Goal: Information Seeking & Learning: Learn about a topic

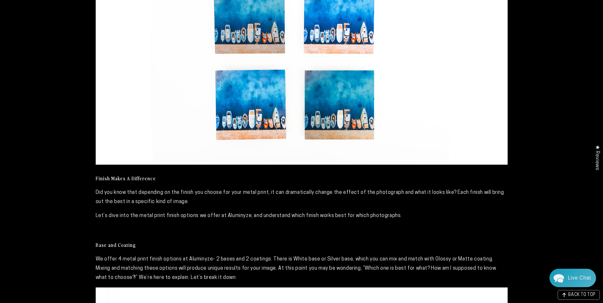
scroll to position [453, 0]
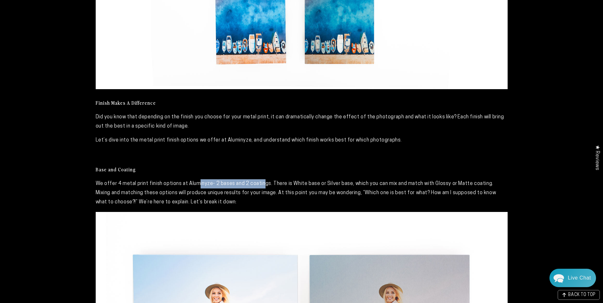
drag, startPoint x: 198, startPoint y: 180, endPoint x: 264, endPoint y: 183, distance: 66.0
click at [264, 183] on p "We offer 4 metal print finish options at Aluminyze- 2 bases and 2 coatings. The…" at bounding box center [302, 192] width 412 height 27
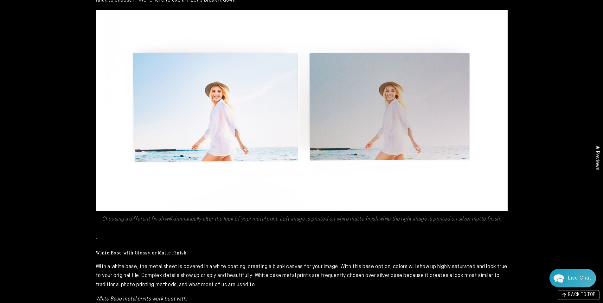
scroll to position [679, 0]
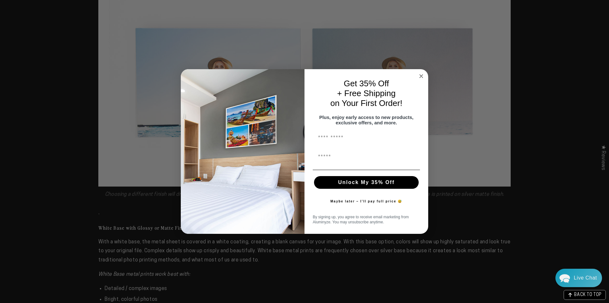
click at [418, 72] on circle "Close dialog" at bounding box center [420, 75] width 7 height 7
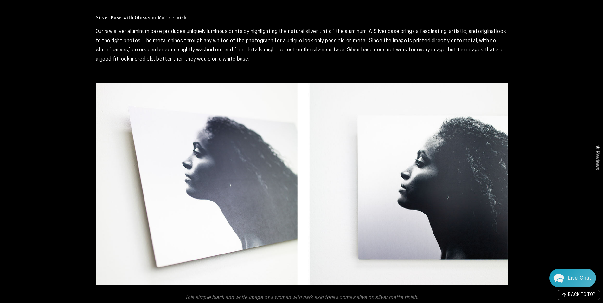
scroll to position [1132, 0]
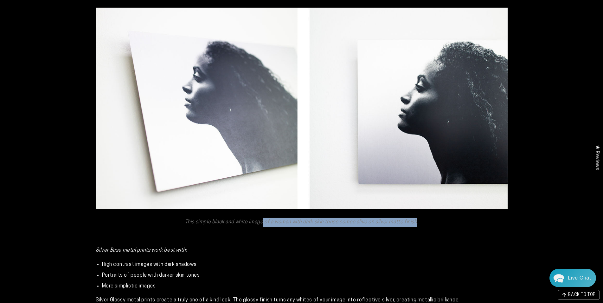
drag, startPoint x: 261, startPoint y: 216, endPoint x: 417, endPoint y: 210, distance: 156.4
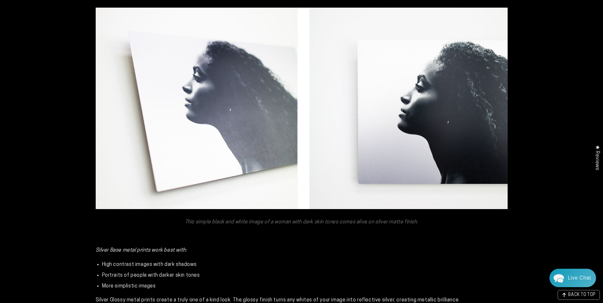
click at [309, 231] on p at bounding box center [302, 235] width 412 height 9
drag, startPoint x: 212, startPoint y: 215, endPoint x: 323, endPoint y: 215, distance: 111.6
click at [323, 219] on em "This simple black and white image of a woman with dark skin tones comes alive o…" at bounding box center [301, 221] width 233 height 5
drag, startPoint x: 323, startPoint y: 215, endPoint x: 362, endPoint y: 216, distance: 38.7
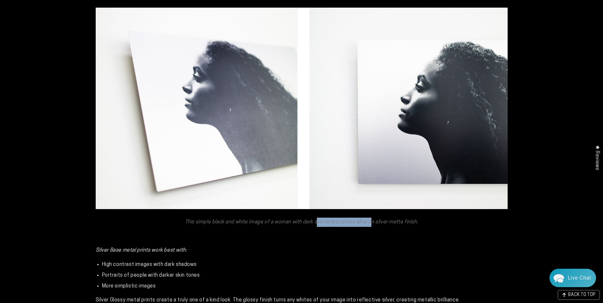
click at [362, 219] on em "This simple black and white image of a woman with dark skin tones comes alive o…" at bounding box center [301, 221] width 233 height 5
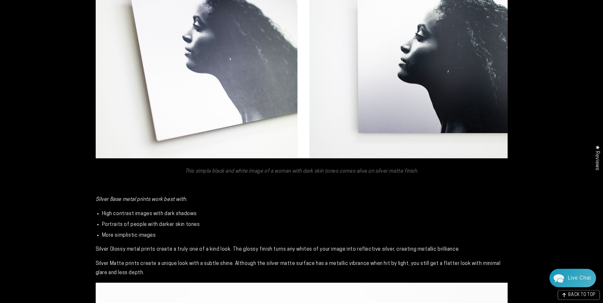
scroll to position [1207, 0]
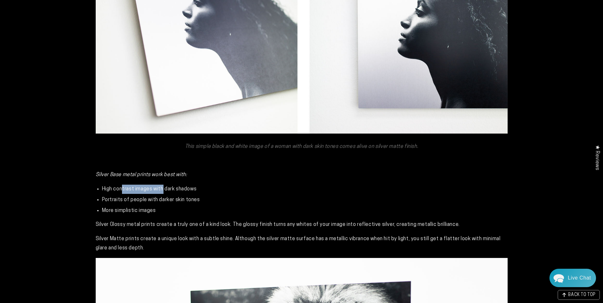
drag, startPoint x: 121, startPoint y: 187, endPoint x: 164, endPoint y: 185, distance: 42.5
click at [164, 185] on li "High contrast images with dark shadows" at bounding box center [305, 188] width 406 height 9
drag, startPoint x: 114, startPoint y: 197, endPoint x: 162, endPoint y: 197, distance: 48.5
click at [162, 197] on li "Portraits of people with darker skin tones" at bounding box center [305, 199] width 406 height 9
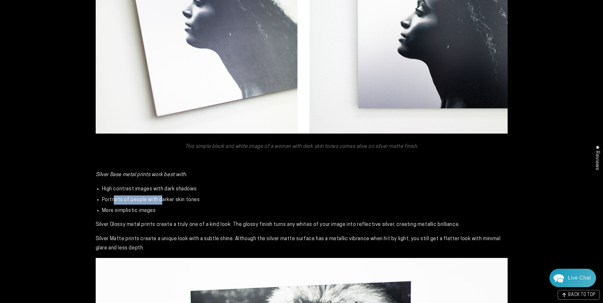
click at [162, 197] on li "Portraits of people with darker skin tones" at bounding box center [305, 199] width 406 height 9
click at [111, 206] on li "More simplistic images" at bounding box center [305, 210] width 406 height 9
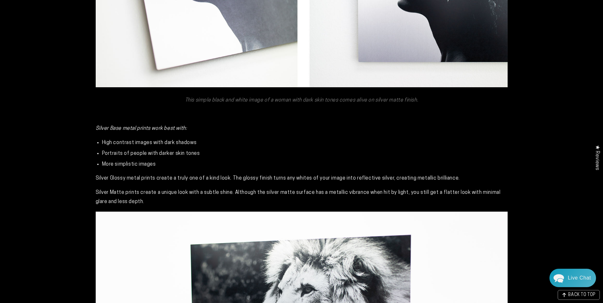
scroll to position [1282, 0]
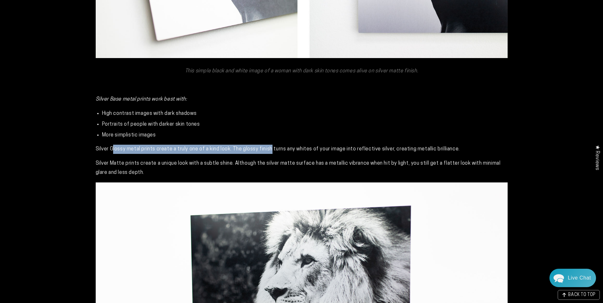
drag, startPoint x: 114, startPoint y: 145, endPoint x: 273, endPoint y: 144, distance: 158.8
click at [273, 145] on p "Silver Glossy metal prints create a truly one of a kind look. The glossy finish…" at bounding box center [302, 149] width 412 height 9
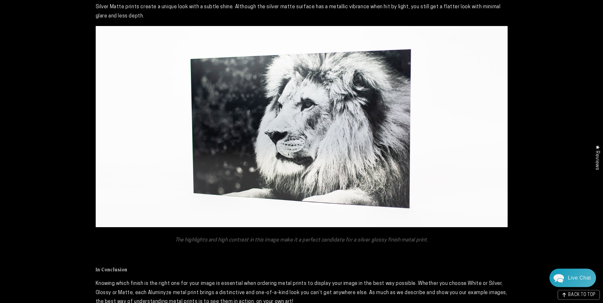
scroll to position [1584, 0]
